Goal: Information Seeking & Learning: Learn about a topic

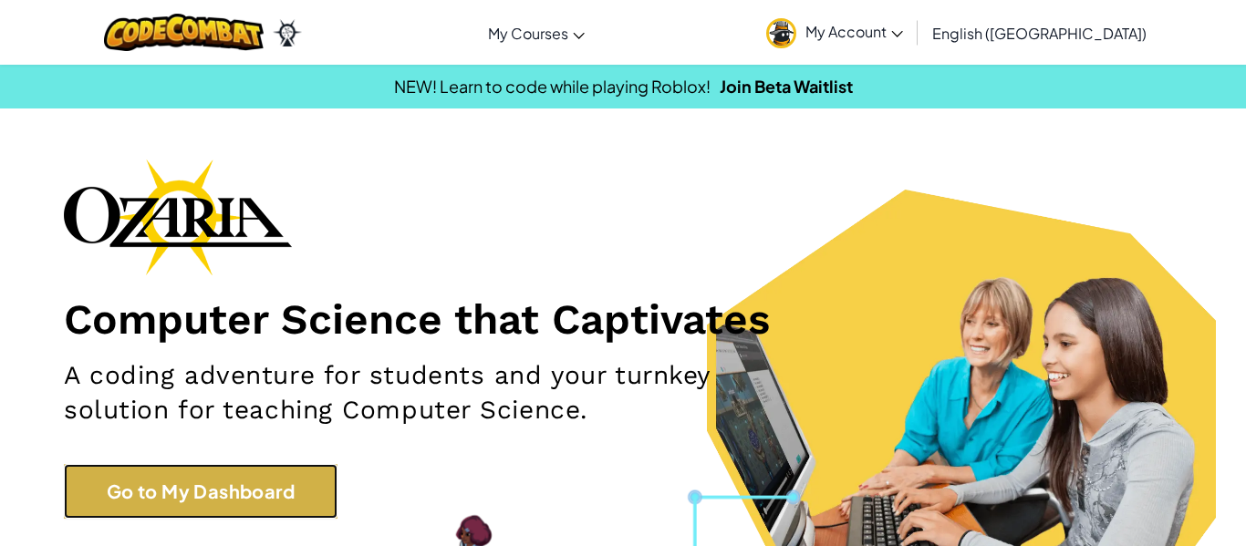
click at [212, 485] on link "Go to My Dashboard" at bounding box center [201, 491] width 274 height 55
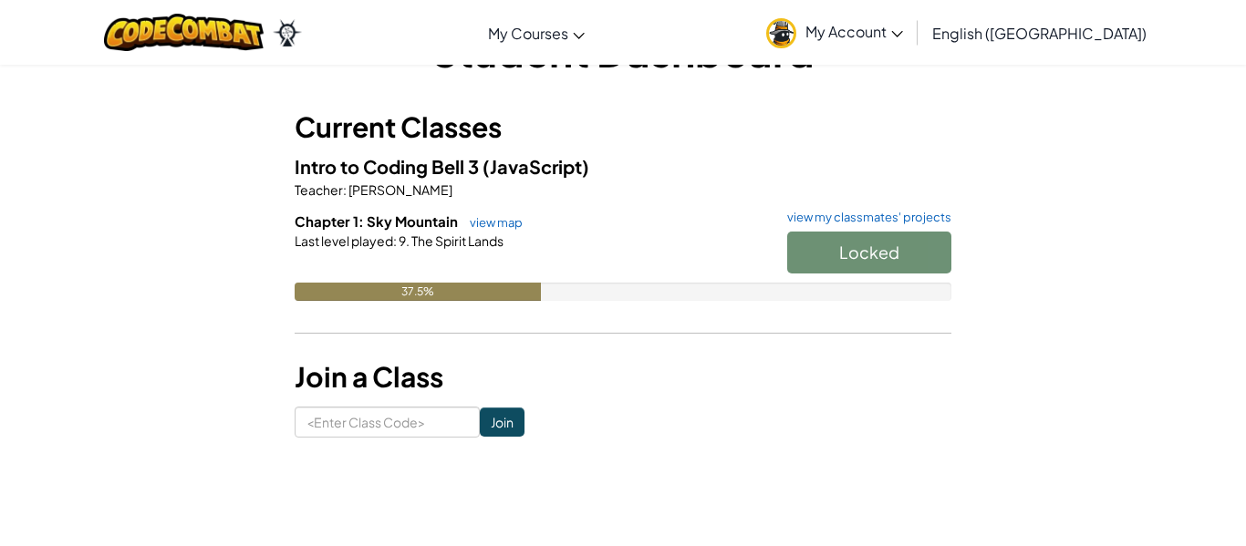
scroll to position [69, 0]
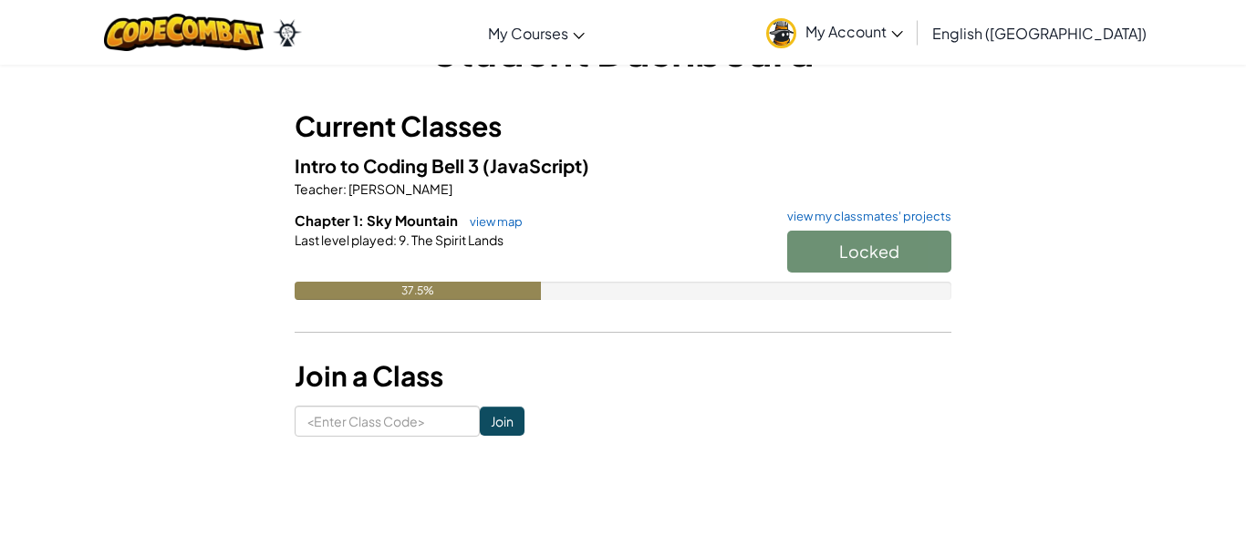
click at [936, 263] on div "Locked" at bounding box center [860, 256] width 182 height 51
click at [947, 252] on div "Locked" at bounding box center [860, 256] width 182 height 51
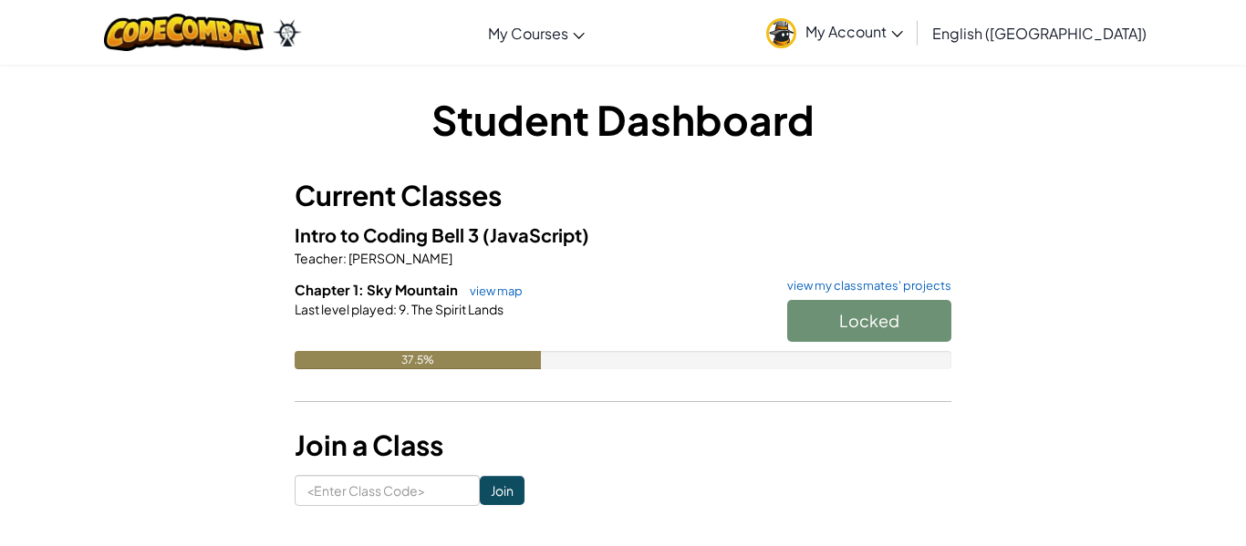
click at [947, 317] on div "Locked" at bounding box center [860, 325] width 182 height 51
